Goal: Task Accomplishment & Management: Use online tool/utility

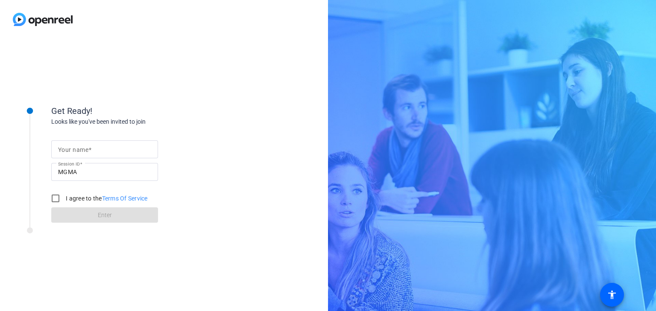
click at [117, 149] on input "Your name" at bounding box center [104, 149] width 93 height 10
type input "[PERSON_NAME]"
click at [53, 198] on input "I agree to the Terms Of Service" at bounding box center [55, 198] width 17 height 17
checkbox input "true"
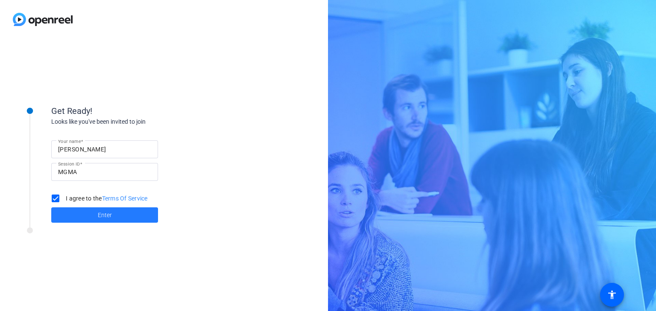
click at [104, 214] on span "Enter" at bounding box center [105, 215] width 14 height 9
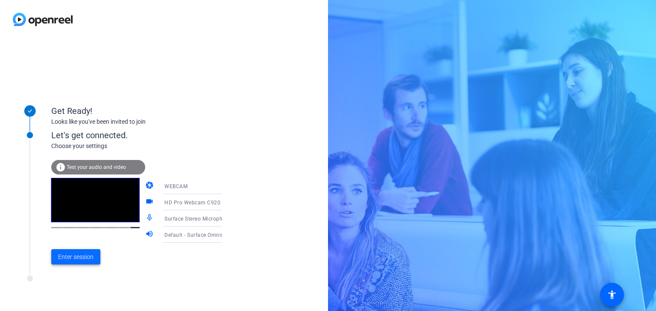
click at [73, 261] on span "Enter session" at bounding box center [75, 257] width 35 height 9
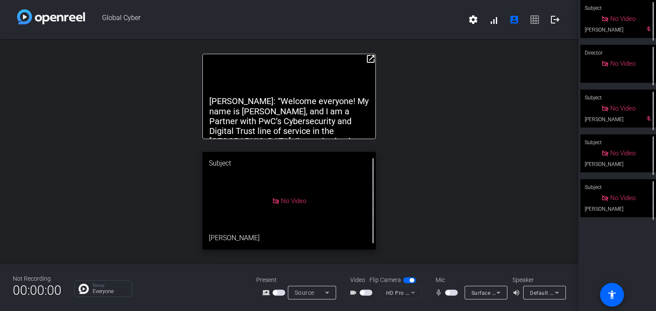
click at [454, 294] on span "button" at bounding box center [451, 293] width 13 height 6
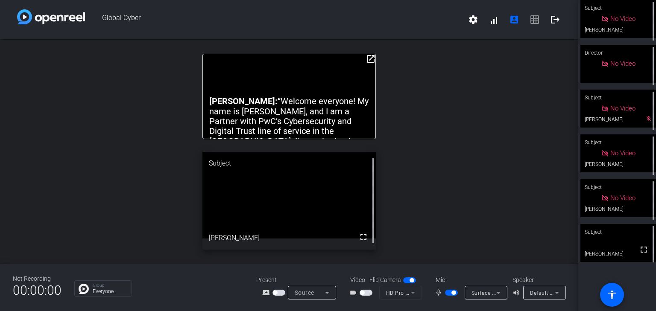
click at [449, 294] on span "button" at bounding box center [451, 293] width 13 height 6
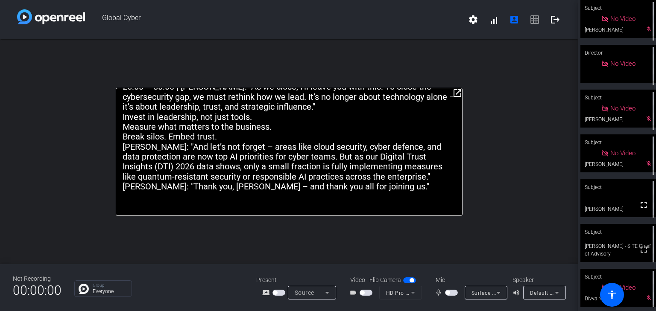
click at [458, 92] on mat-icon "open_in_new" at bounding box center [457, 93] width 10 height 10
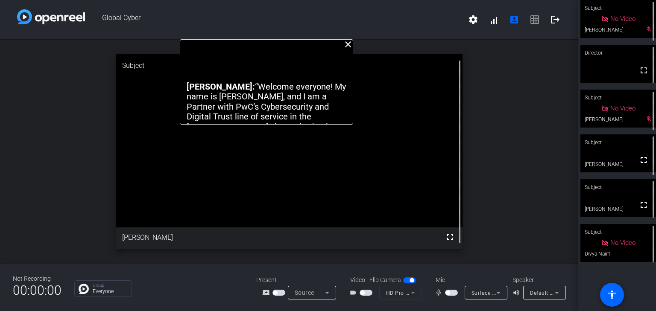
drag, startPoint x: 292, startPoint y: 57, endPoint x: 270, endPoint y: 40, distance: 28.4
click at [270, 40] on div "[PERSON_NAME]: “Welcome everyone! My name is [PERSON_NAME], and I am a Partner …" at bounding box center [266, 81] width 173 height 85
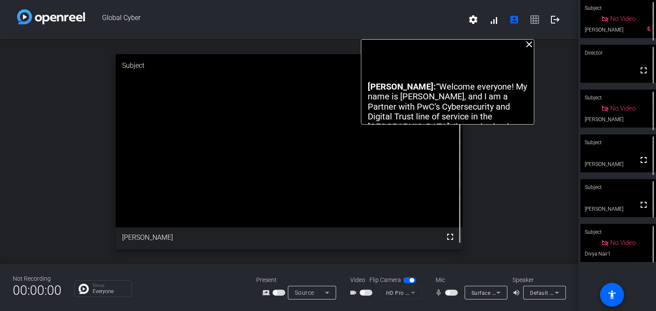
drag, startPoint x: 265, startPoint y: 47, endPoint x: 446, endPoint y: 3, distance: 186.3
click at [446, 3] on div "Global Cyber settings signal_cellular_alt account_box grid_on logout close [PER…" at bounding box center [289, 155] width 578 height 311
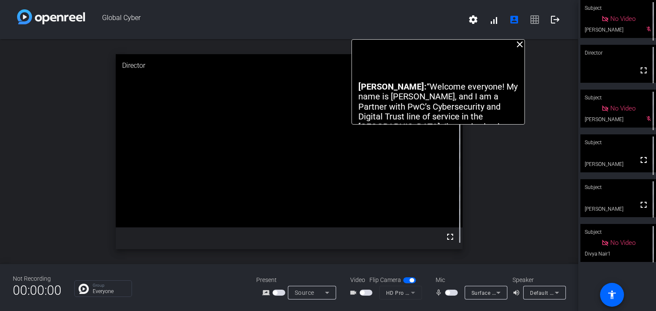
drag, startPoint x: 452, startPoint y: 54, endPoint x: 443, endPoint y: 53, distance: 9.4
click at [443, 53] on div "[PERSON_NAME]: “Welcome everyone! My name is [PERSON_NAME], and I am a Partner …" at bounding box center [438, 81] width 173 height 85
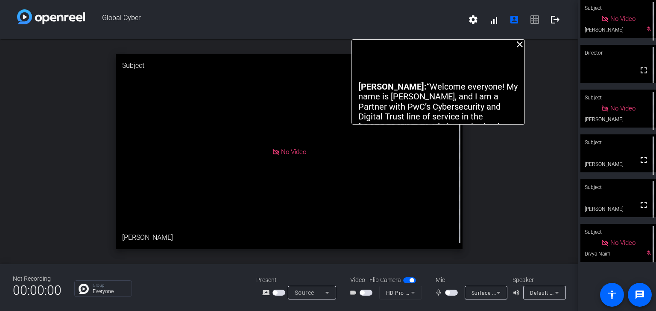
click at [455, 293] on span "button" at bounding box center [451, 293] width 13 height 6
